Goal: Obtain resource: Download file/media

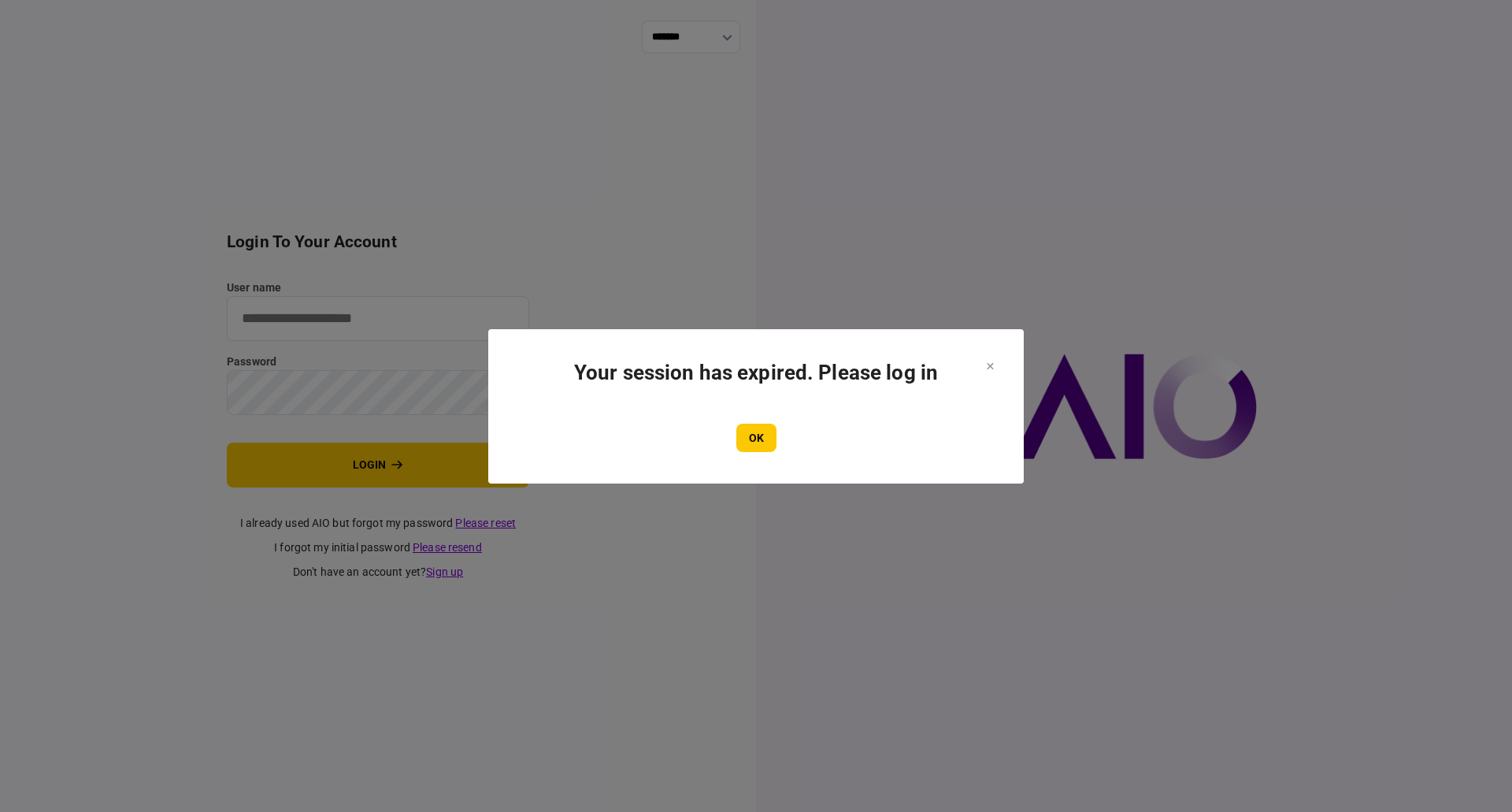
type input "**********"
click at [751, 420] on section "Your session has expired. Please log in OK" at bounding box center [756, 406] width 473 height 91
click at [751, 445] on button "OK" at bounding box center [756, 438] width 40 height 29
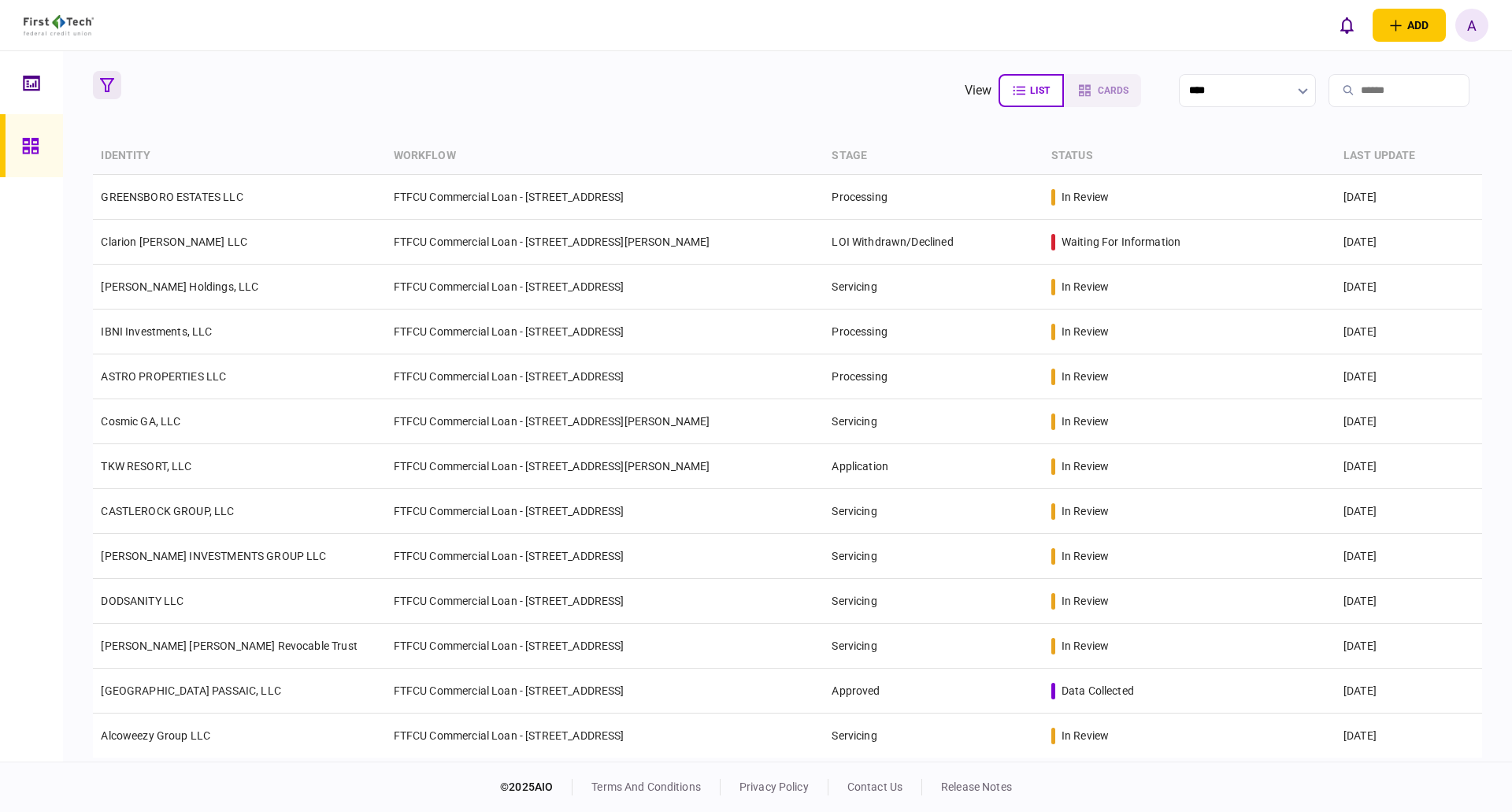
click at [111, 84] on icon "button" at bounding box center [107, 85] width 14 height 14
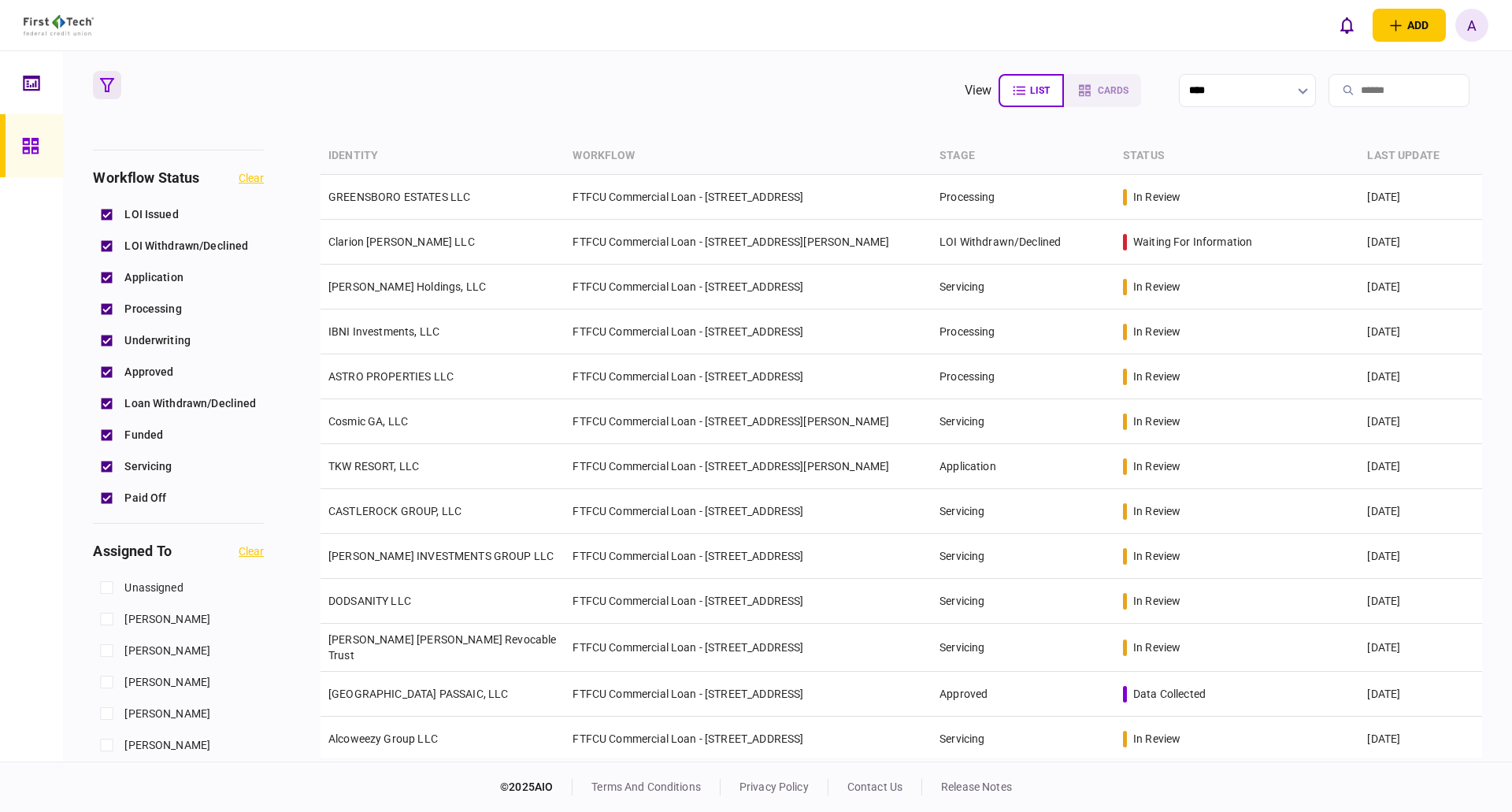
scroll to position [551, 0]
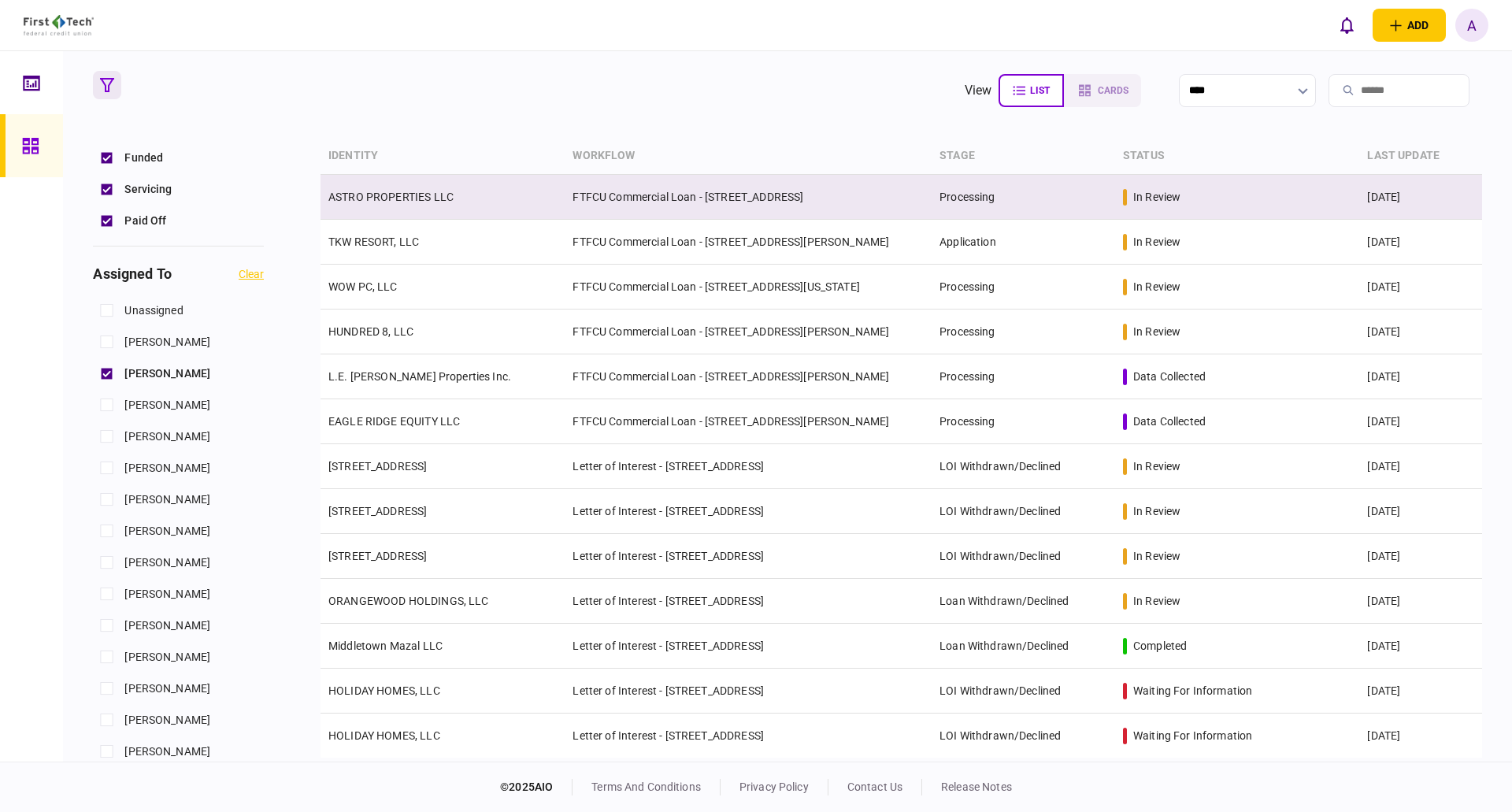
click at [397, 198] on link "ASTRO PROPERTIES LLC" at bounding box center [391, 197] width 125 height 12
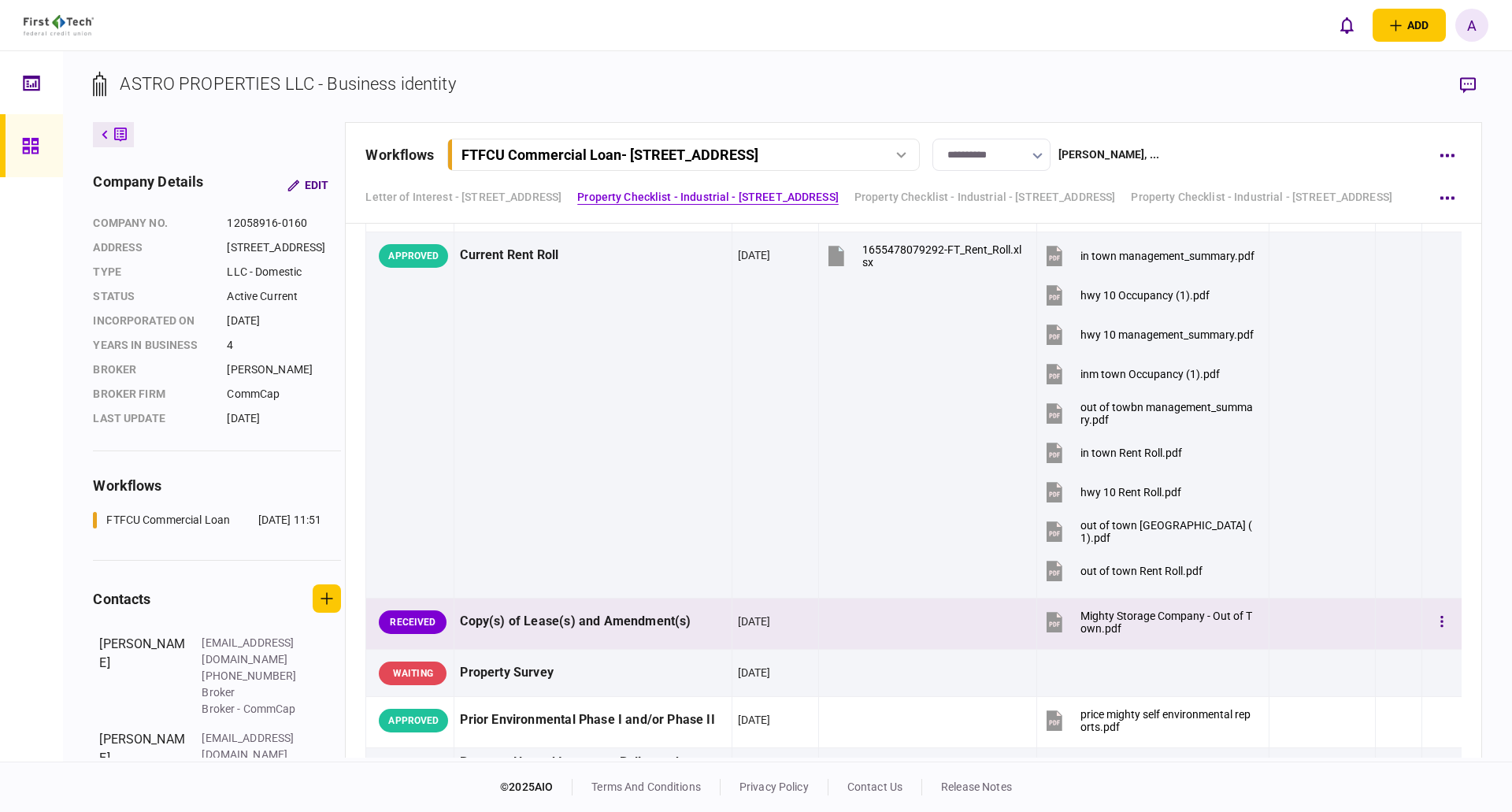
scroll to position [1418, 0]
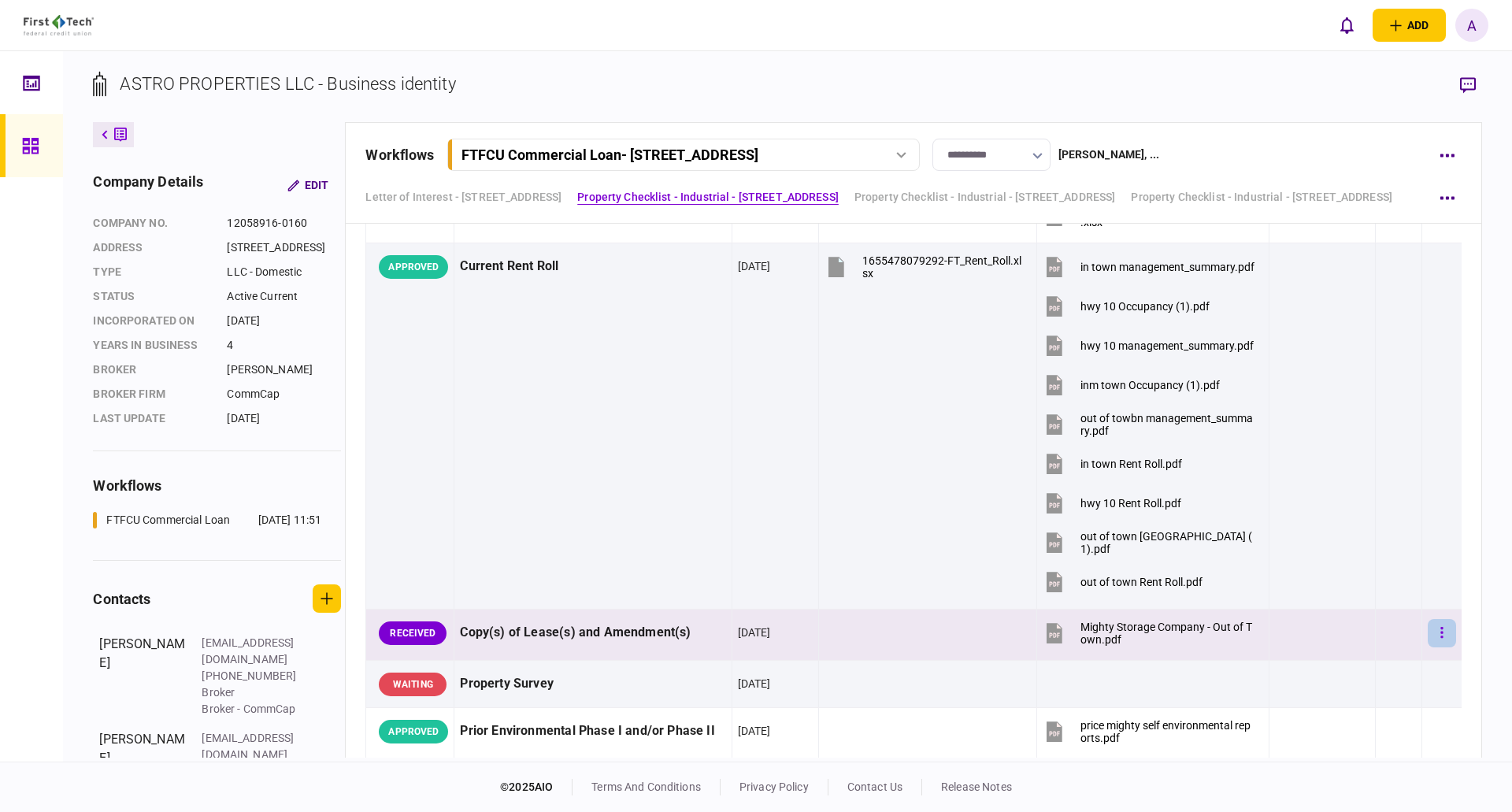
click at [1427, 636] on button "button" at bounding box center [1442, 634] width 29 height 29
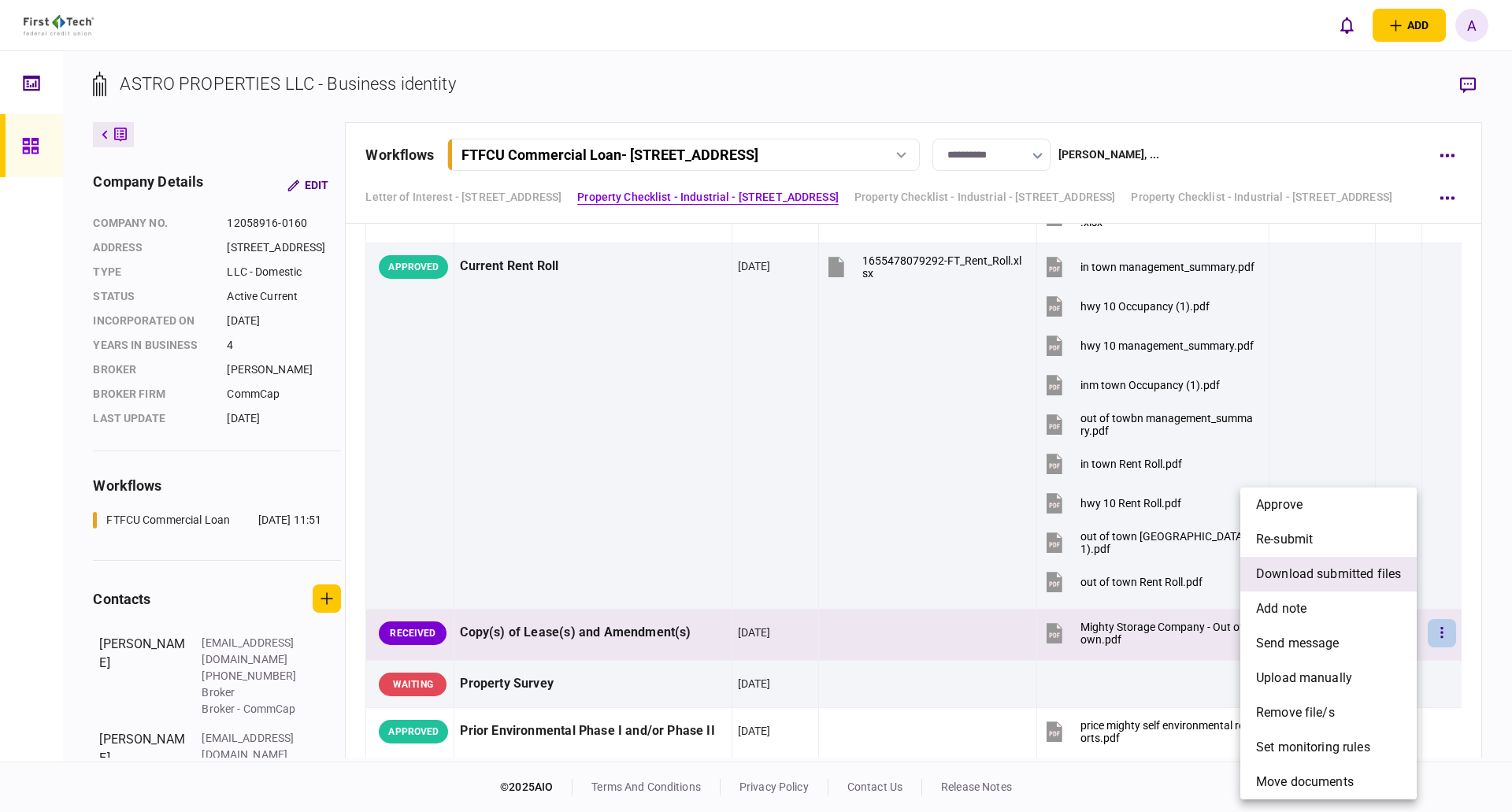
click at [1320, 574] on span "download submitted files" at bounding box center [1328, 574] width 145 height 19
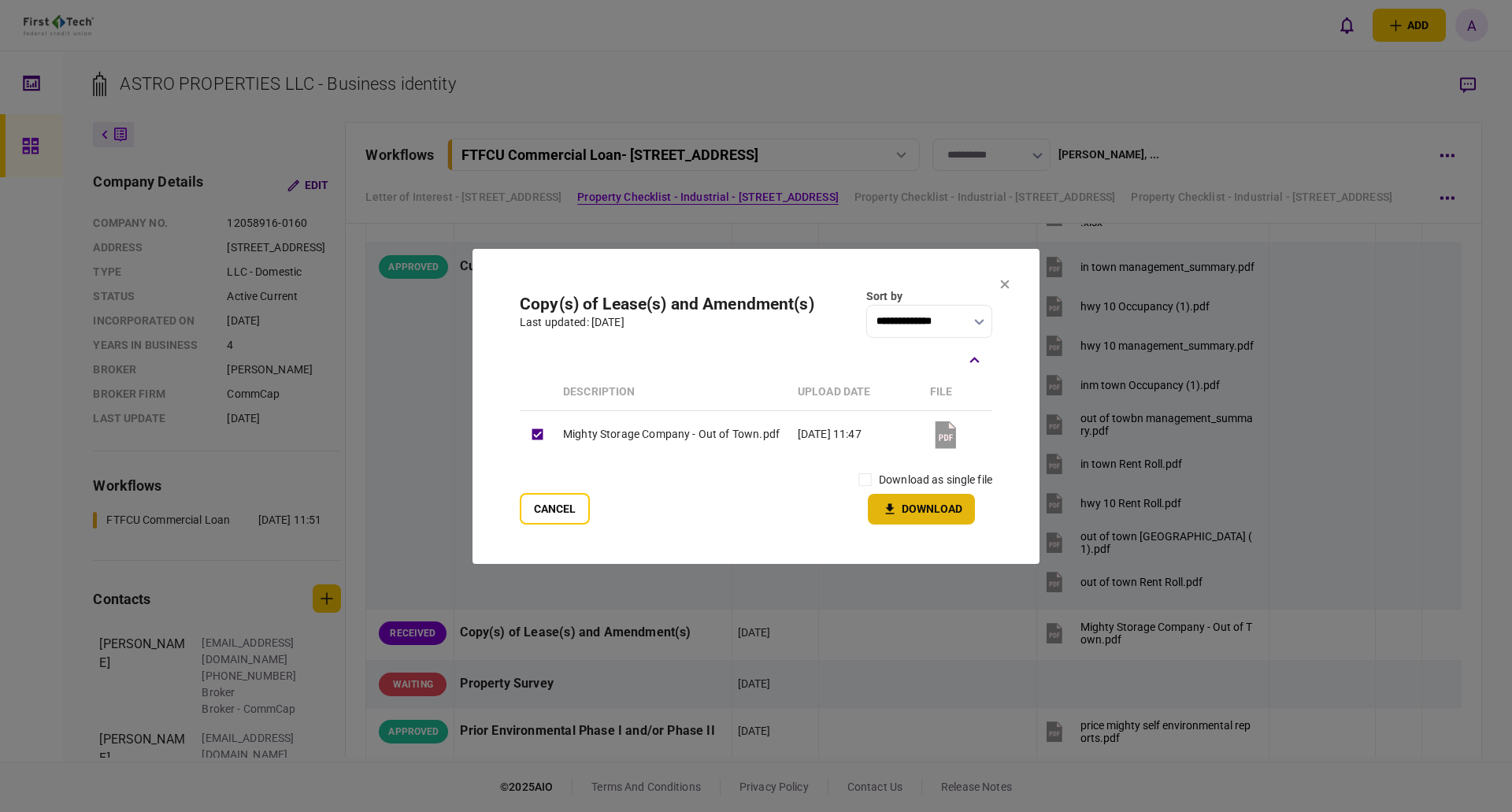
click at [925, 510] on button "Download" at bounding box center [921, 509] width 107 height 30
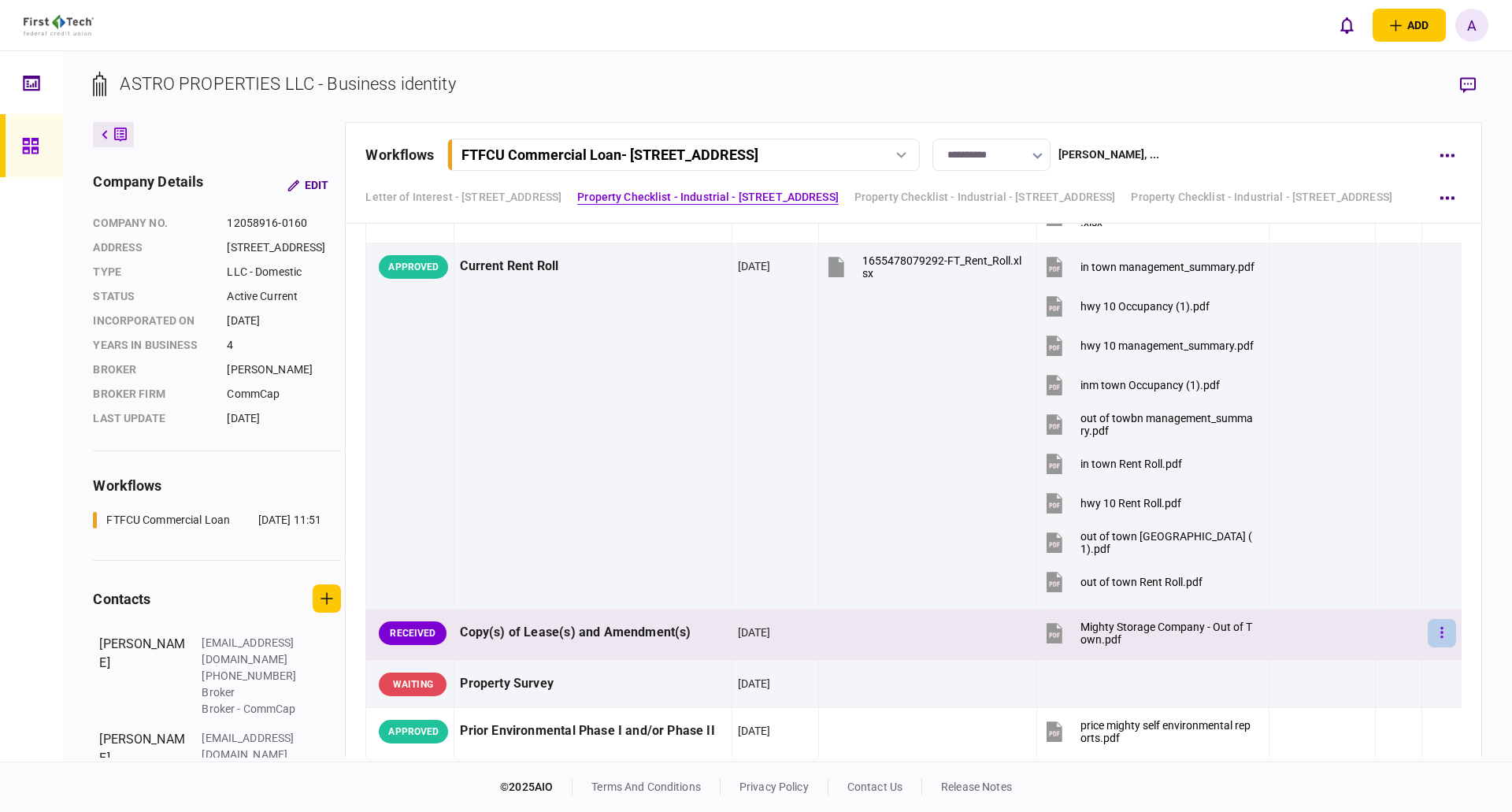
click at [1433, 632] on button "button" at bounding box center [1442, 634] width 29 height 29
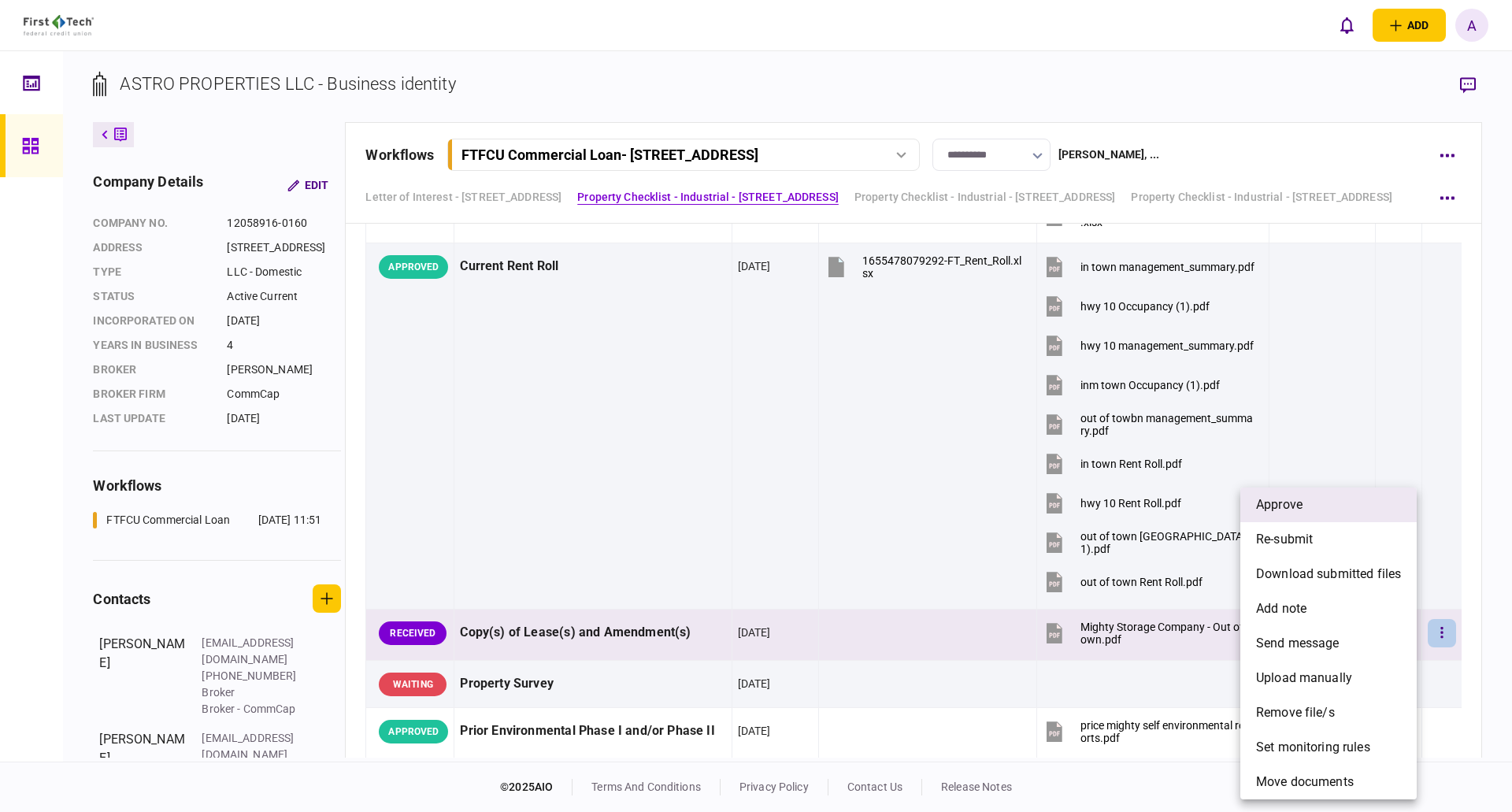
click at [1298, 501] on span "approve" at bounding box center [1279, 504] width 46 height 19
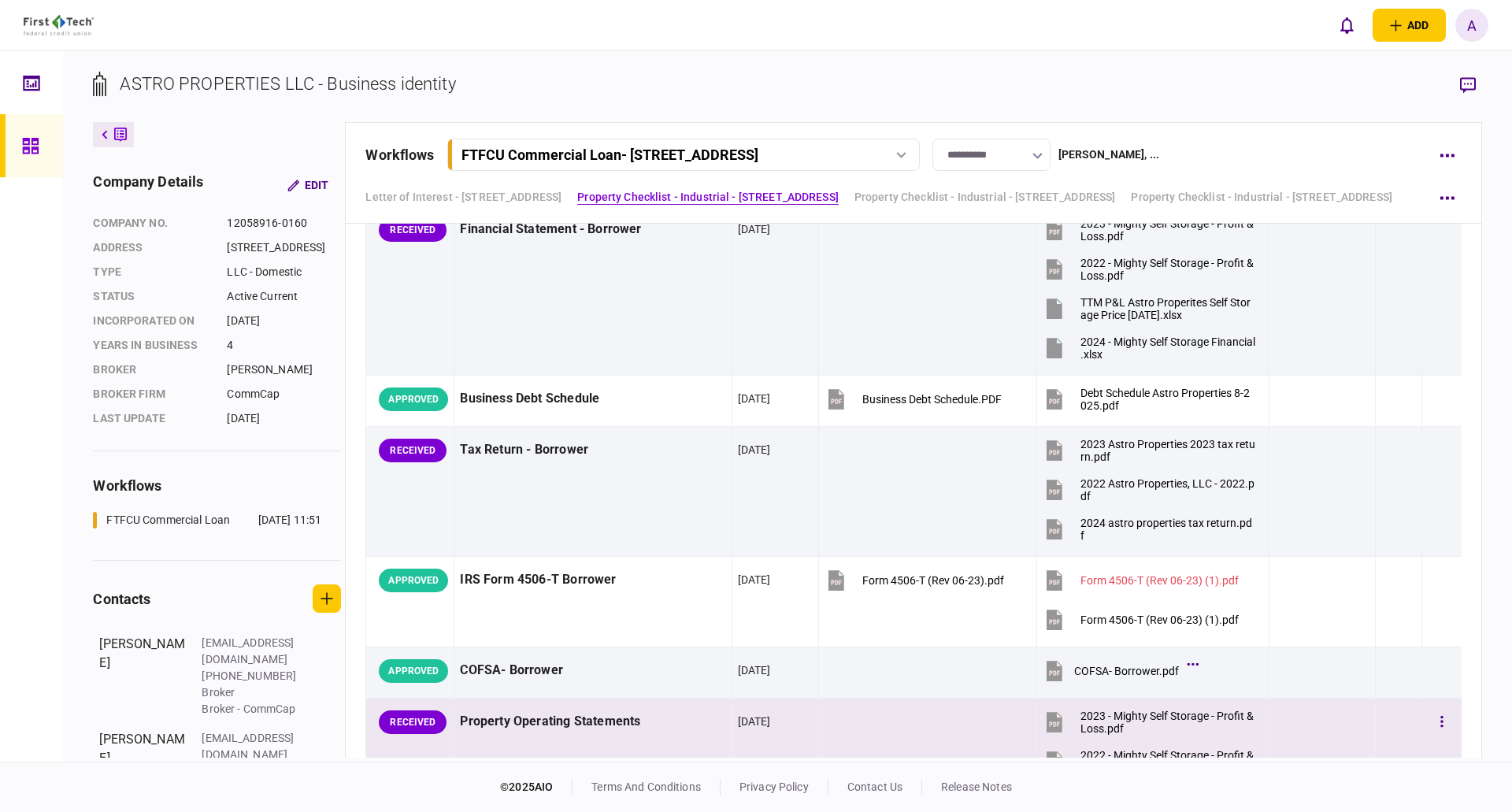
scroll to position [788, 0]
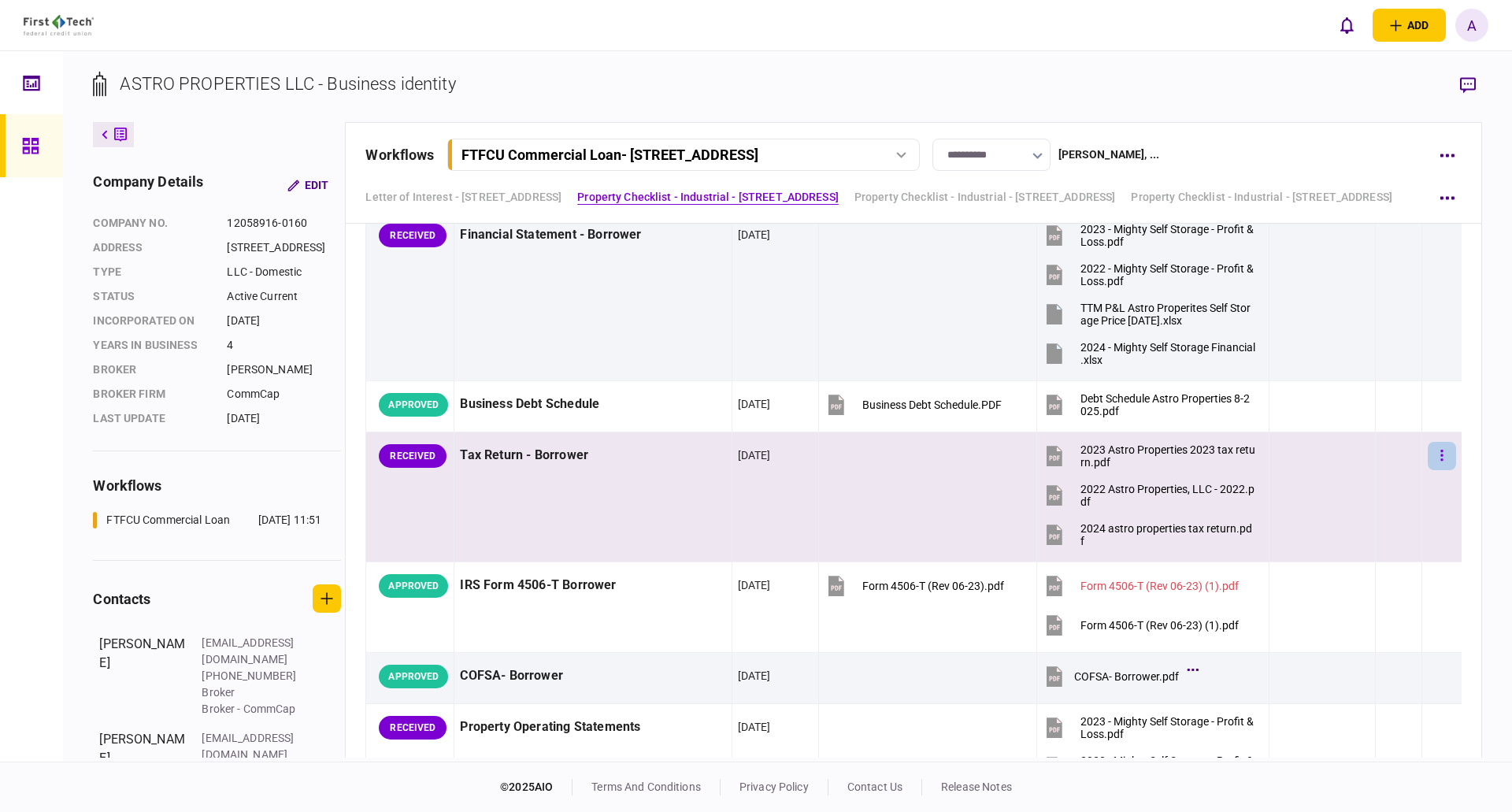
click at [1441, 454] on icon "button" at bounding box center [1442, 455] width 3 height 11
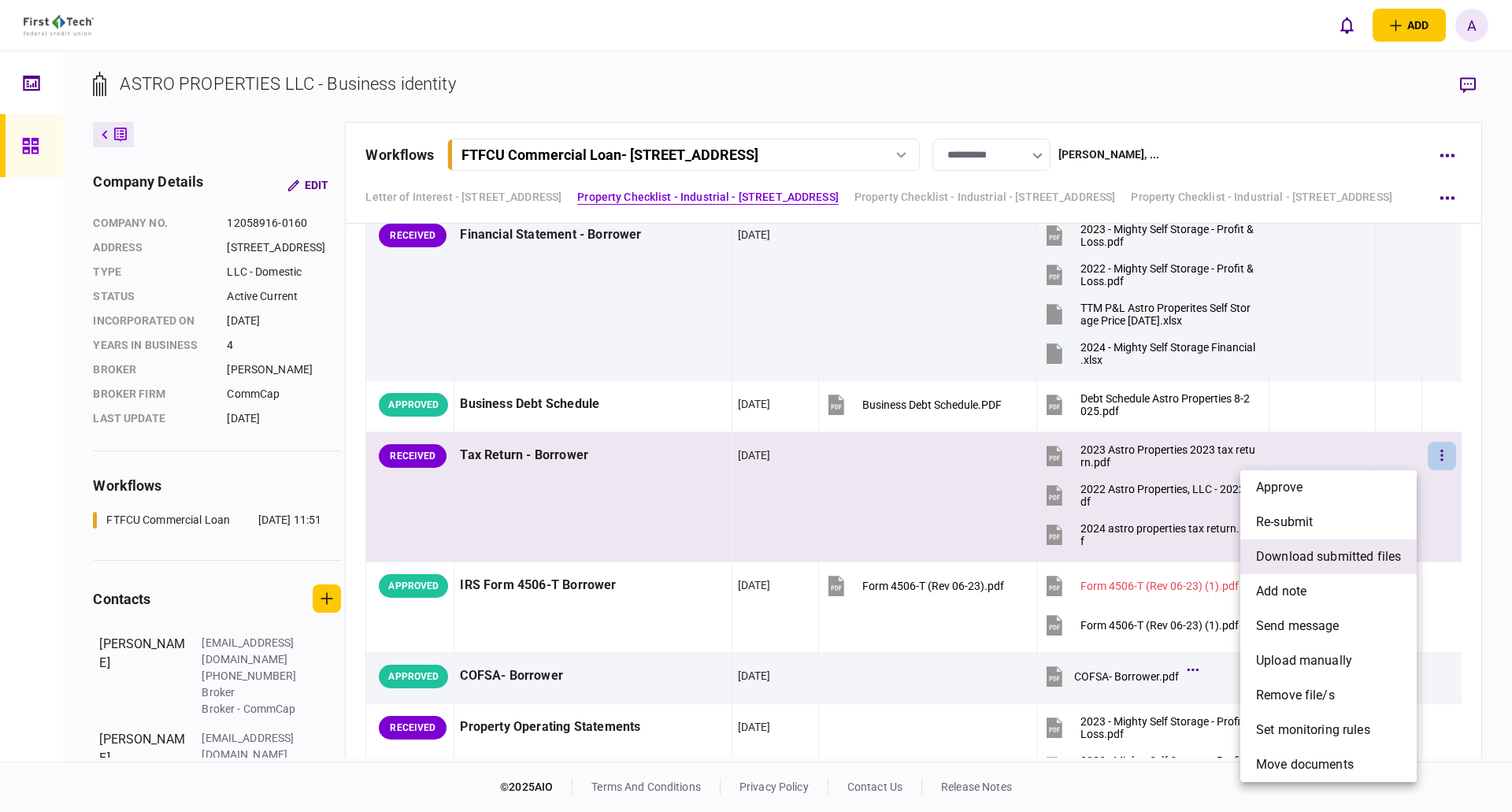
click at [1323, 551] on span "download submitted files" at bounding box center [1328, 557] width 145 height 19
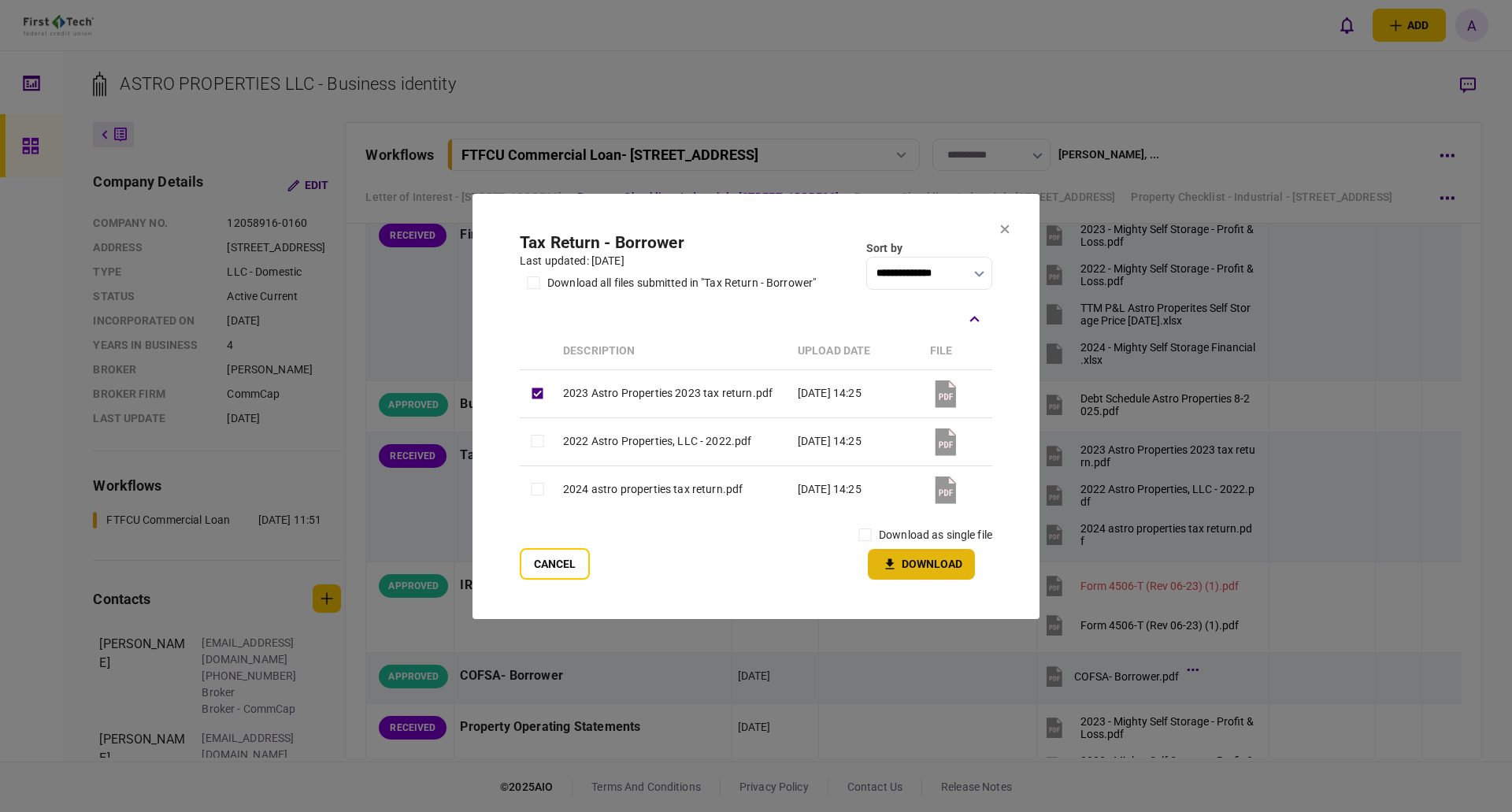
click at [923, 572] on button "Download" at bounding box center [921, 564] width 107 height 30
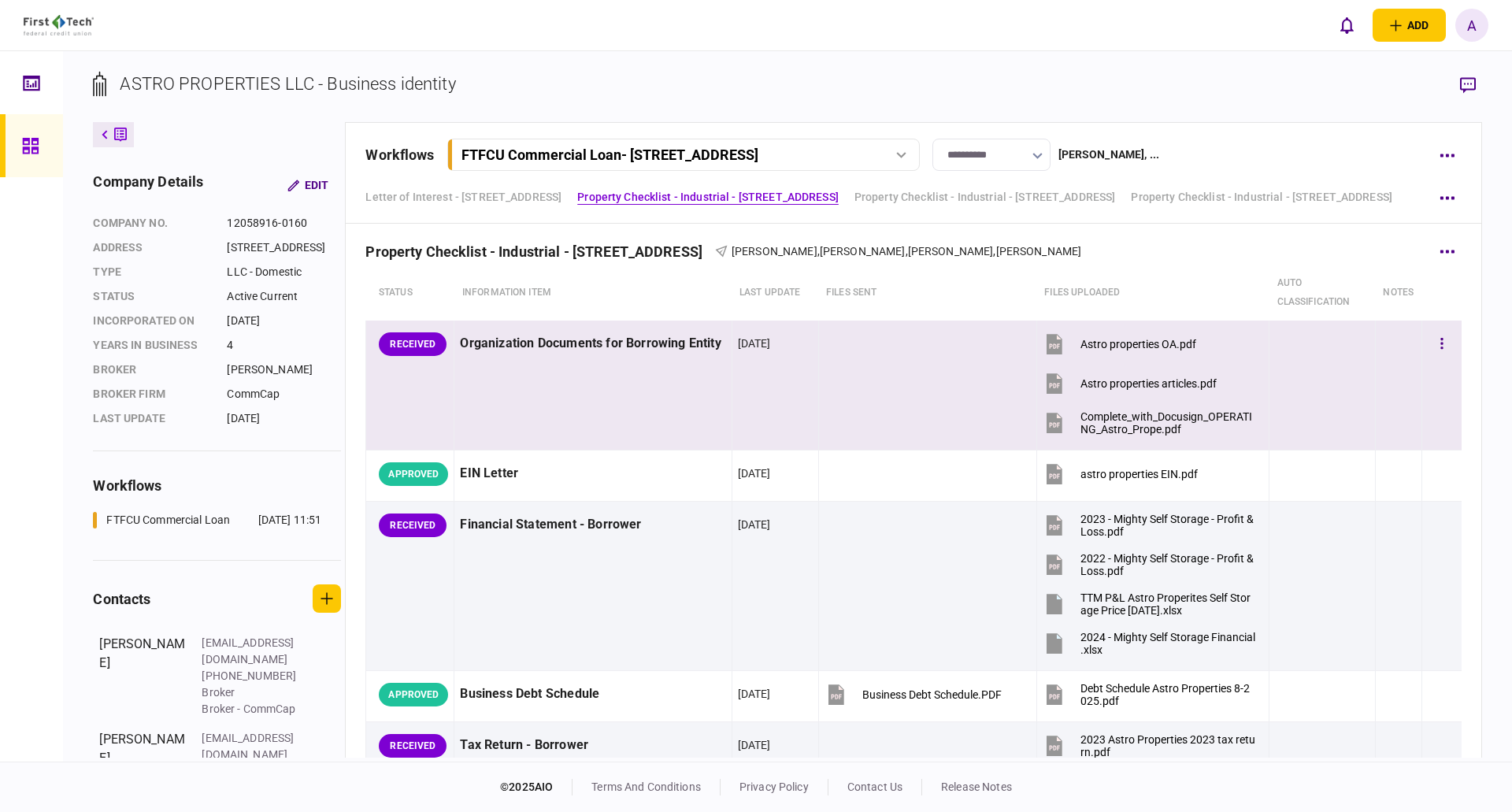
scroll to position [315, 0]
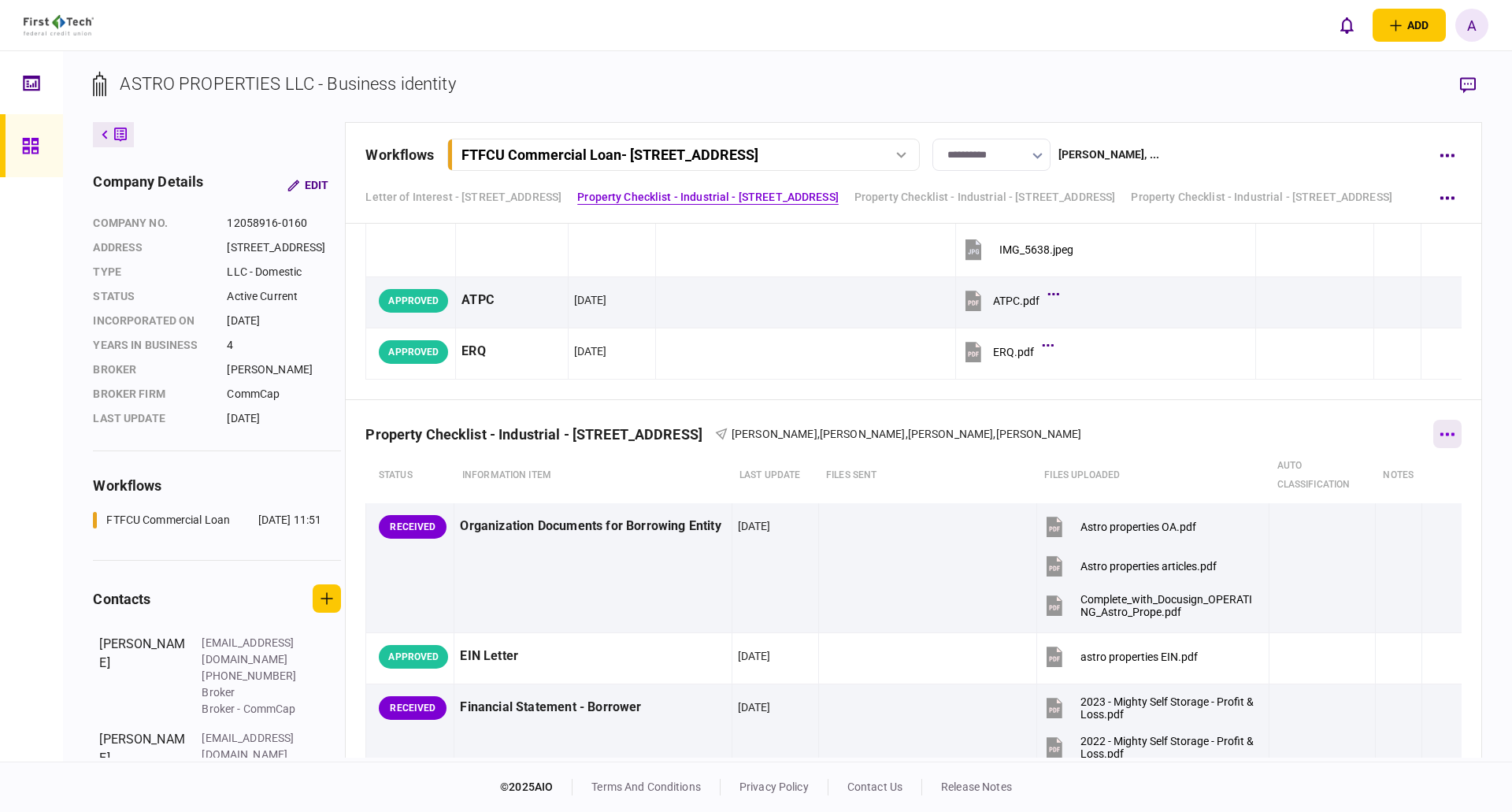
click at [1440, 433] on icon "button" at bounding box center [1447, 435] width 15 height 4
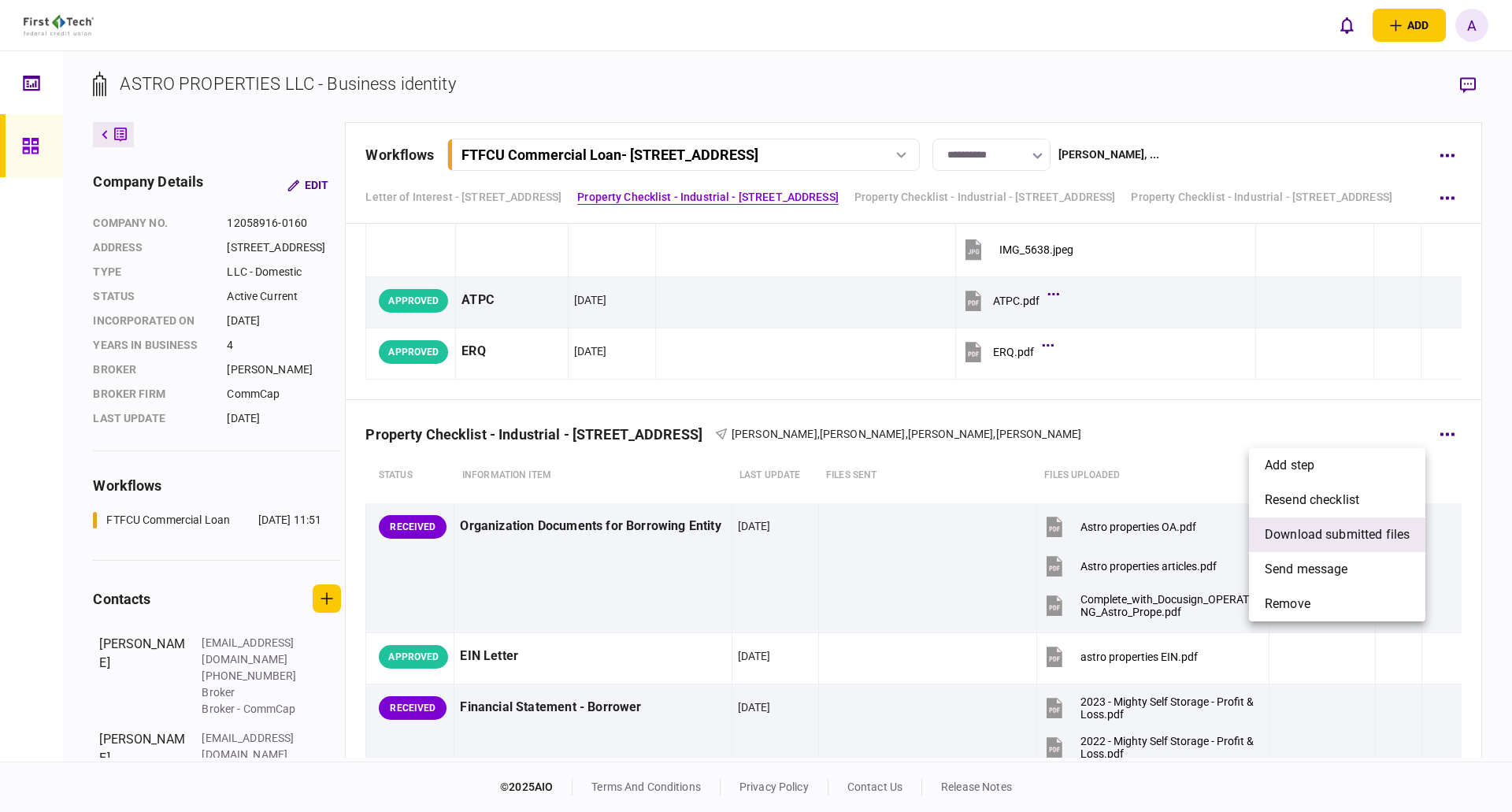
click at [1319, 532] on span "download submitted files" at bounding box center [1337, 534] width 145 height 19
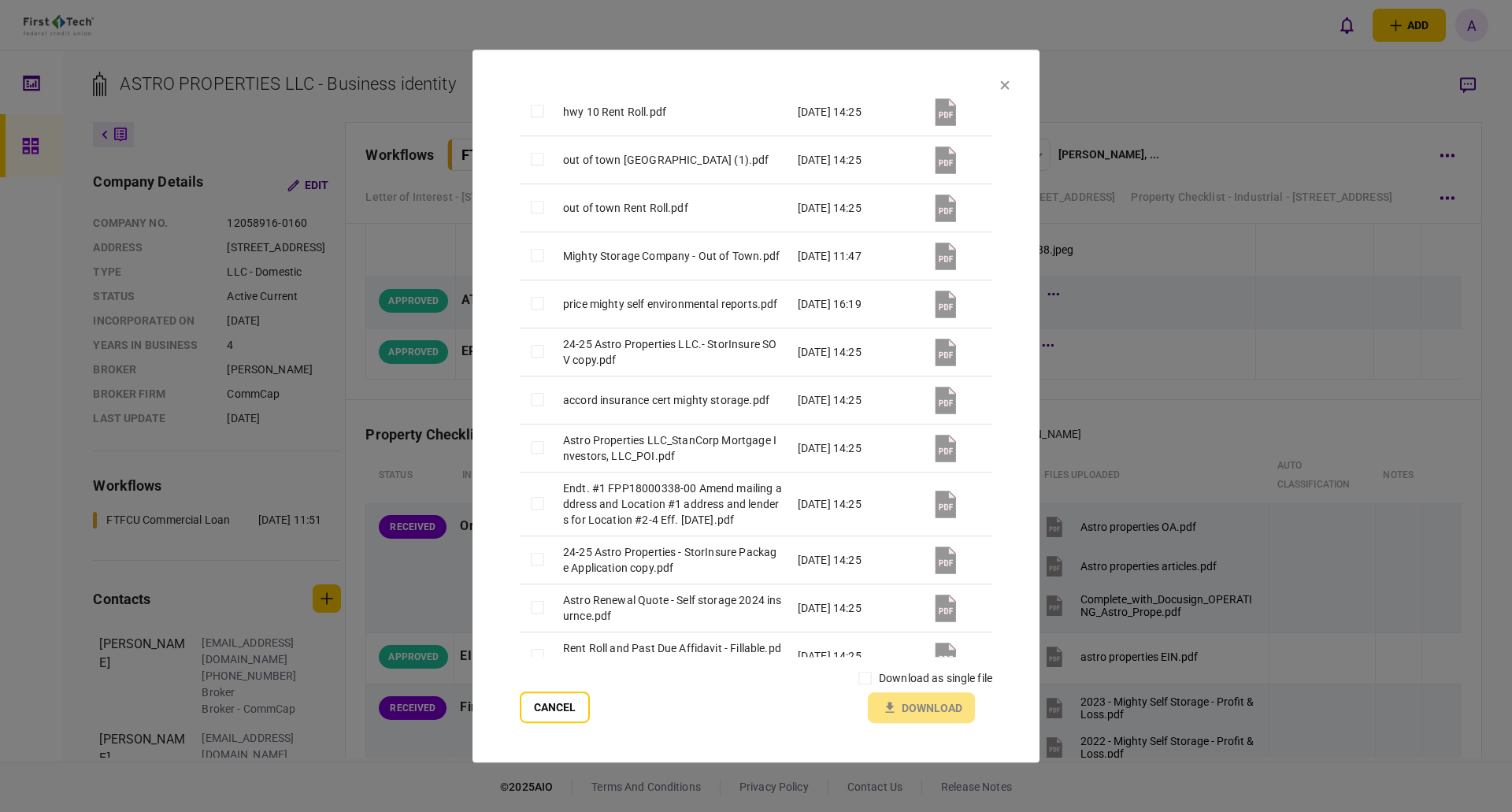
scroll to position [1383, 0]
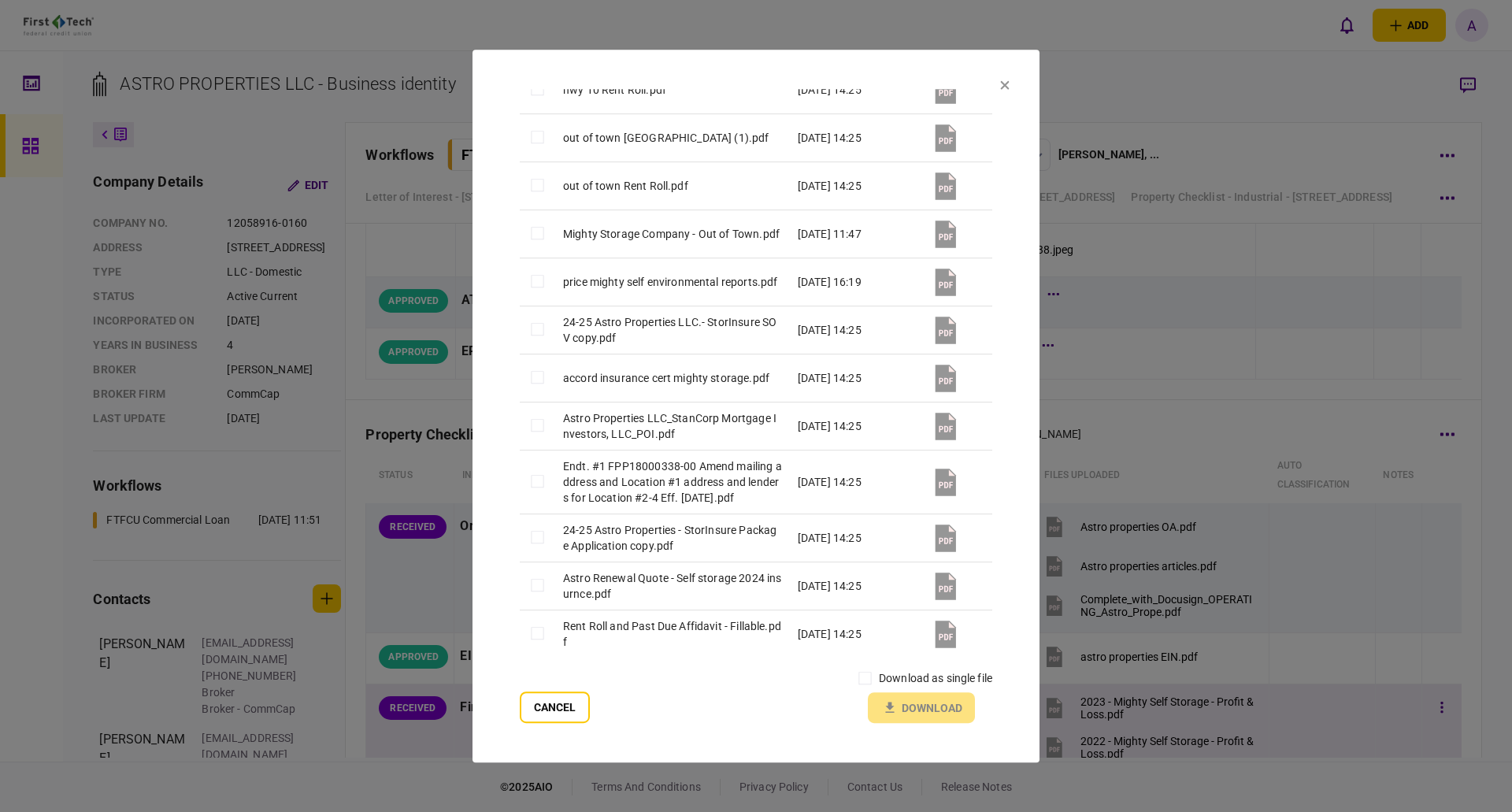
click at [566, 708] on button "Cancel" at bounding box center [555, 707] width 70 height 31
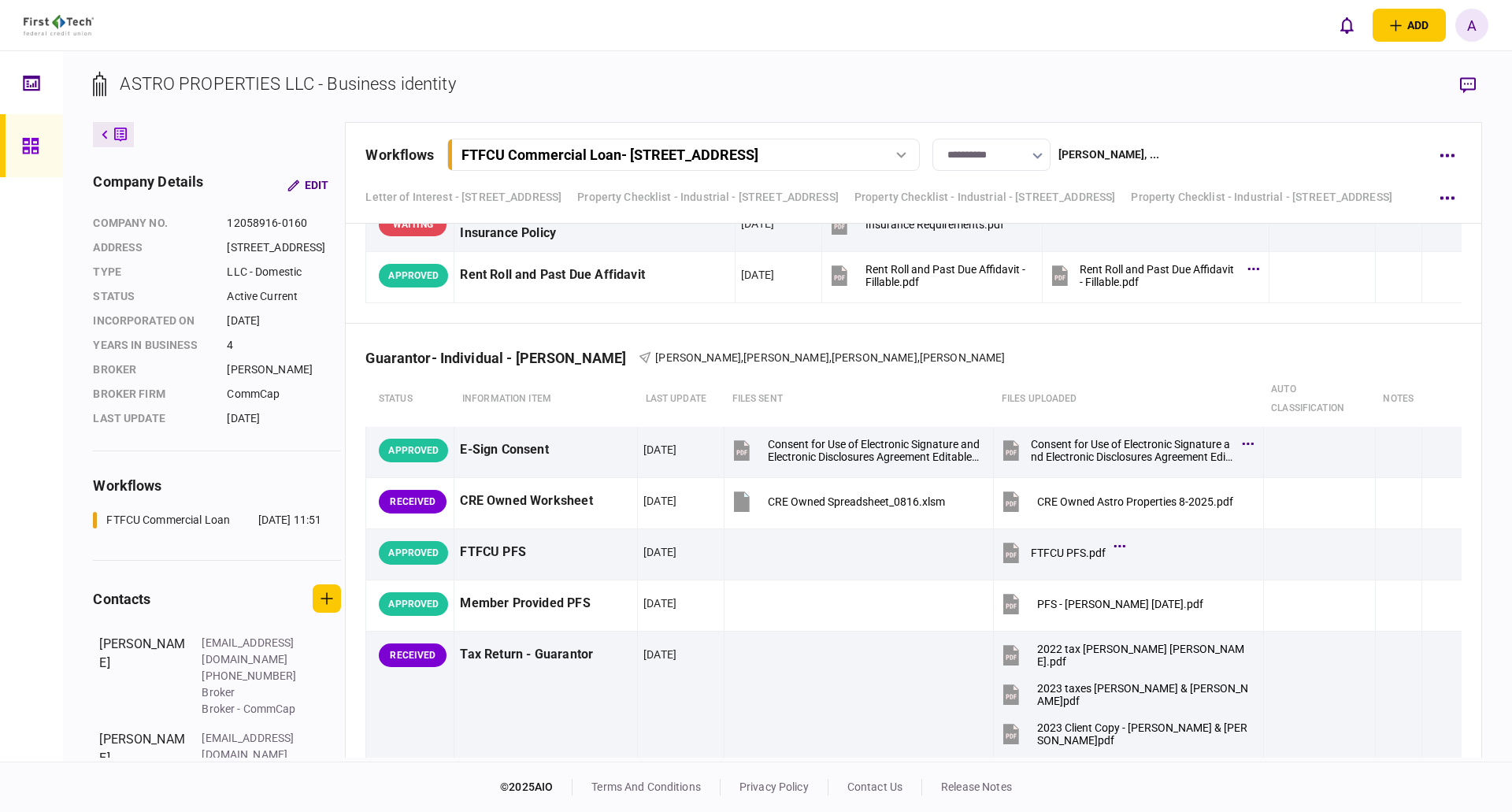
scroll to position [3309, 0]
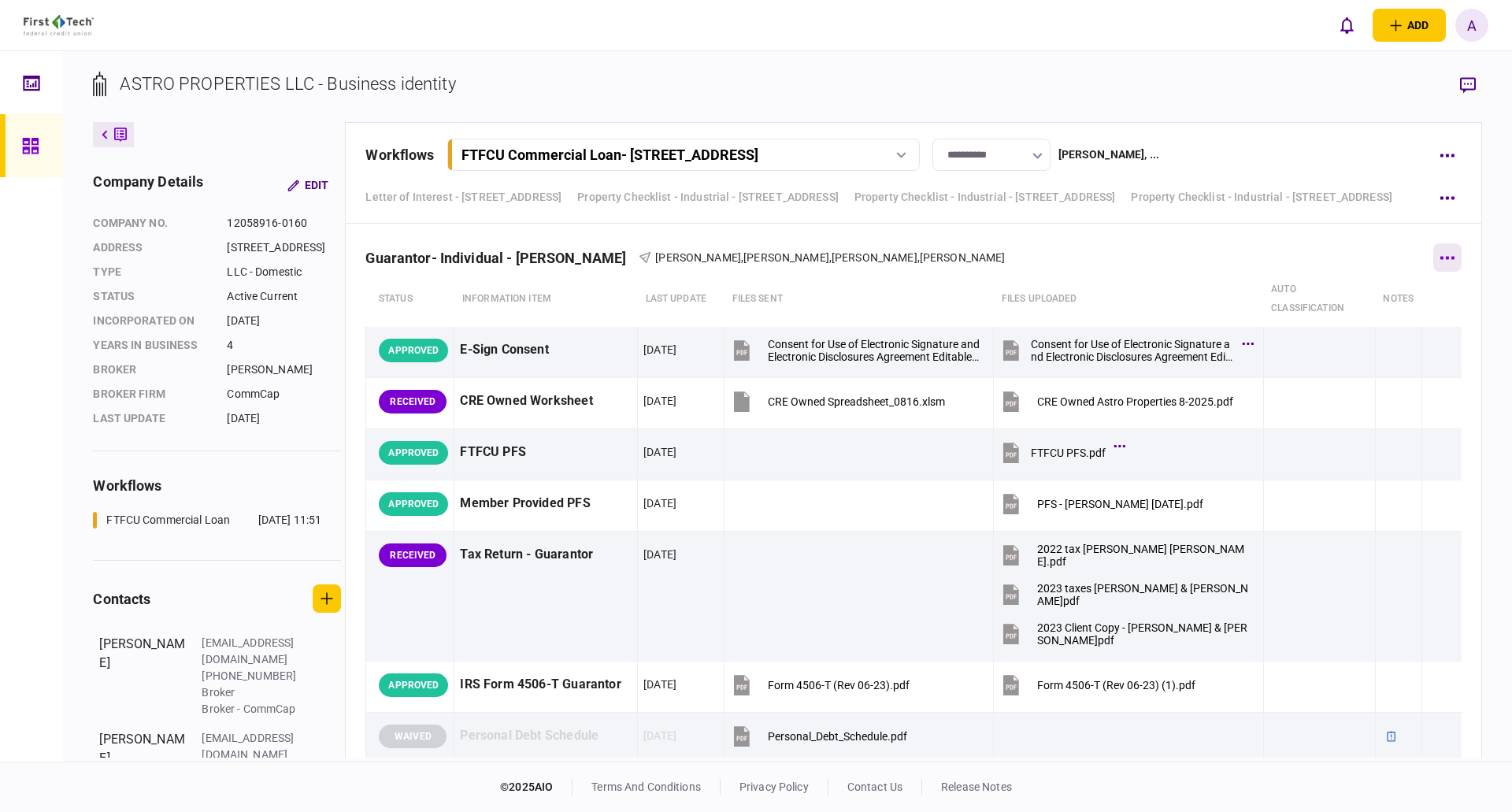
click at [1441, 255] on button "button" at bounding box center [1448, 258] width 29 height 29
click at [1324, 359] on span "download submitted files" at bounding box center [1337, 358] width 145 height 19
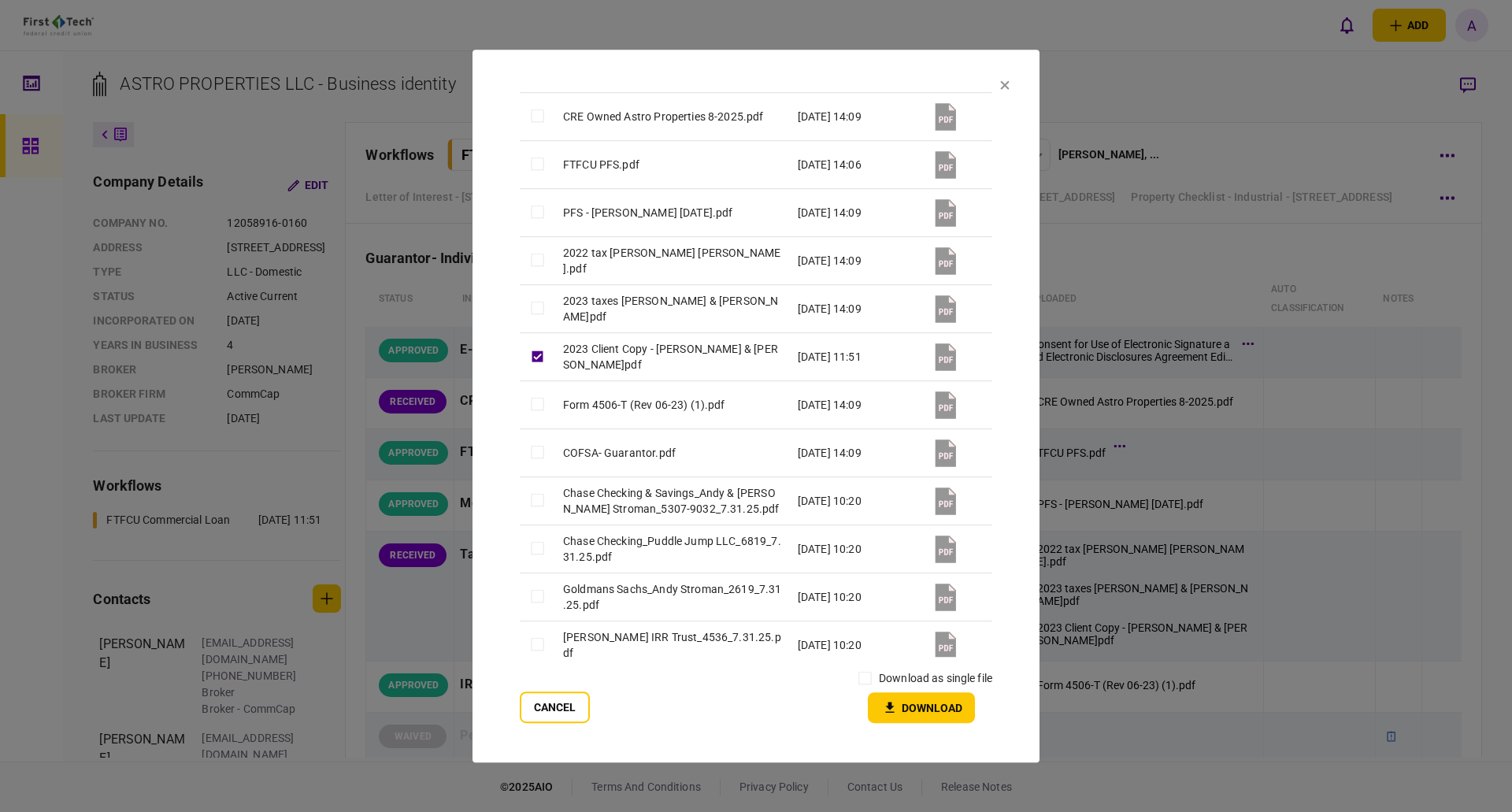
scroll to position [256, 0]
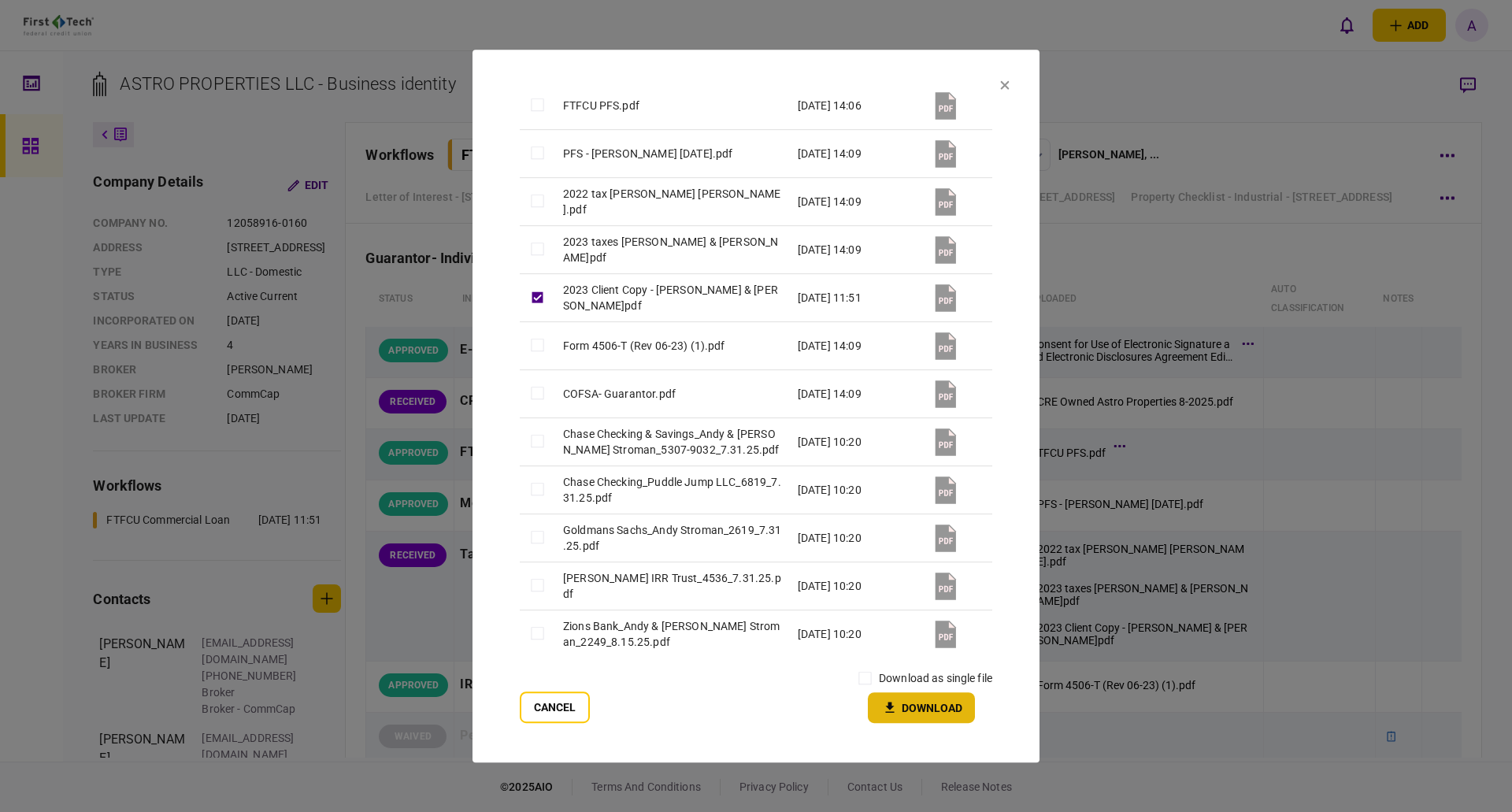
click at [940, 705] on button "Download" at bounding box center [921, 708] width 107 height 30
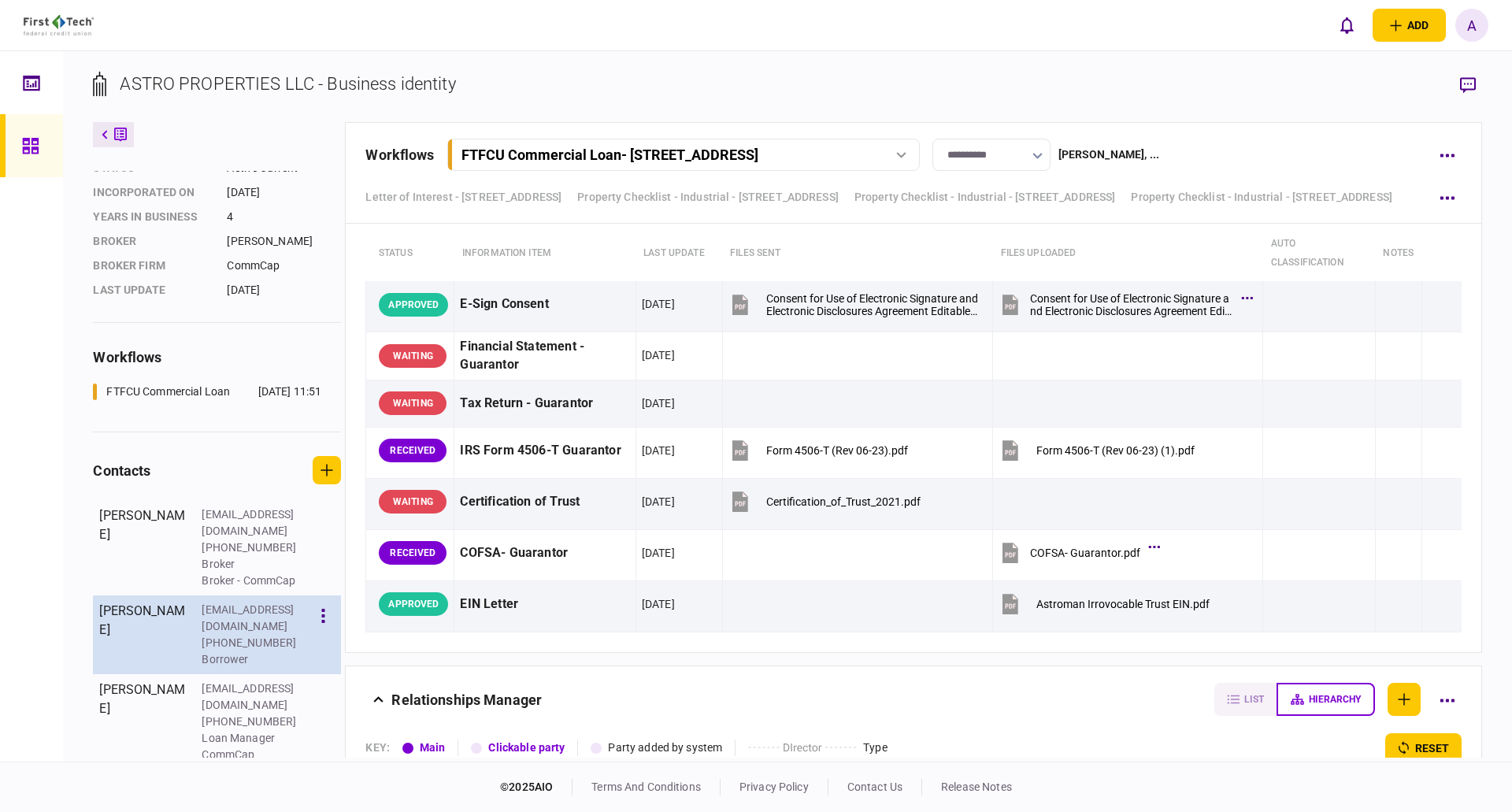
scroll to position [0, 0]
